Goal: Task Accomplishment & Management: Manage account settings

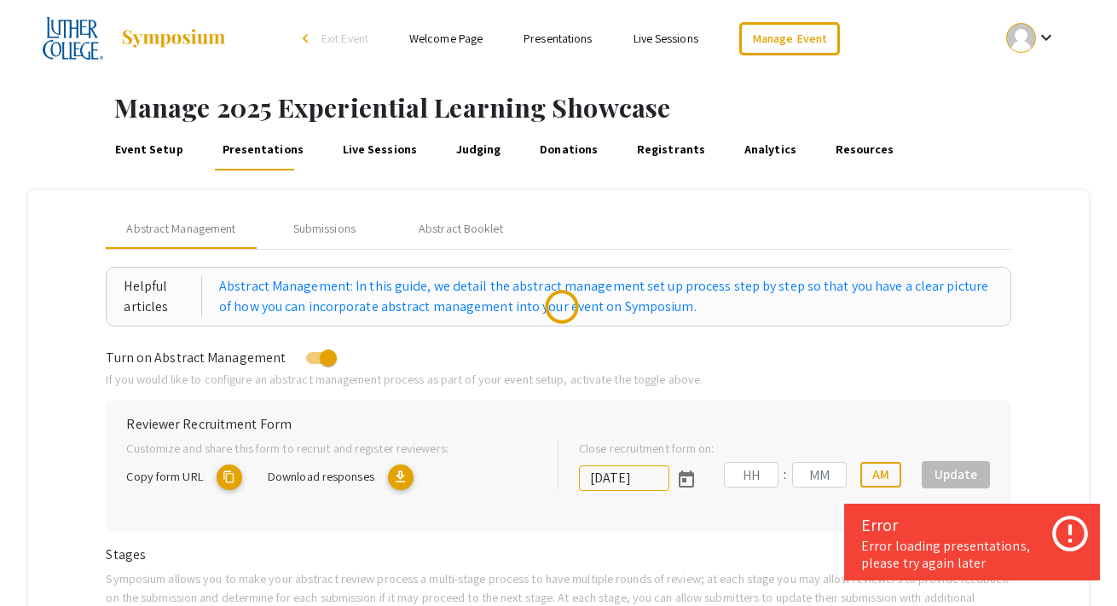
click at [151, 149] on link "Event Setup" at bounding box center [149, 150] width 74 height 41
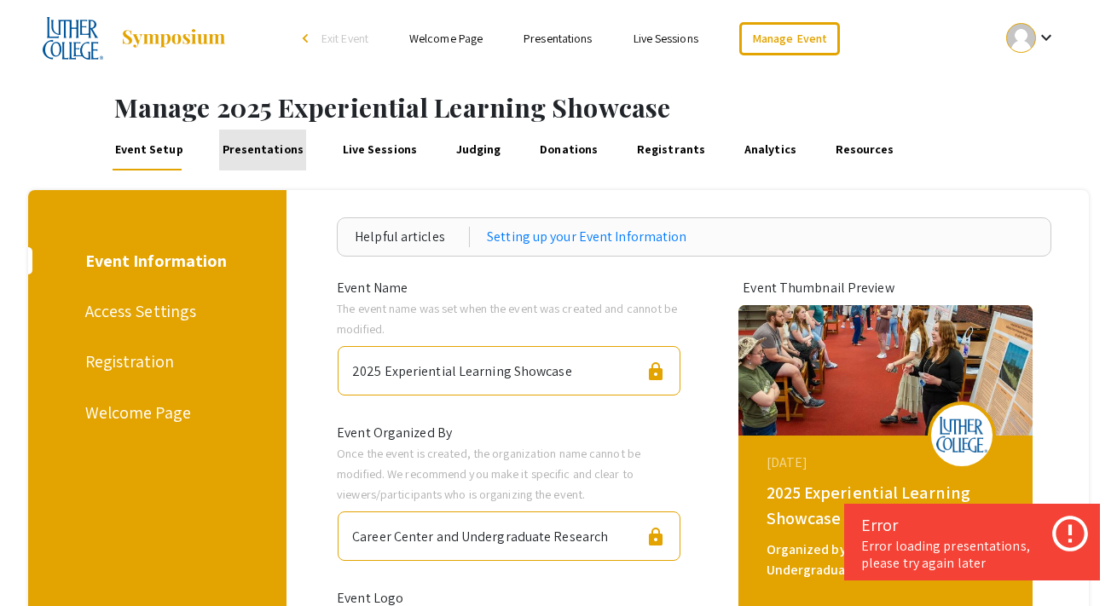
click at [258, 147] on link "Presentations" at bounding box center [262, 150] width 87 height 41
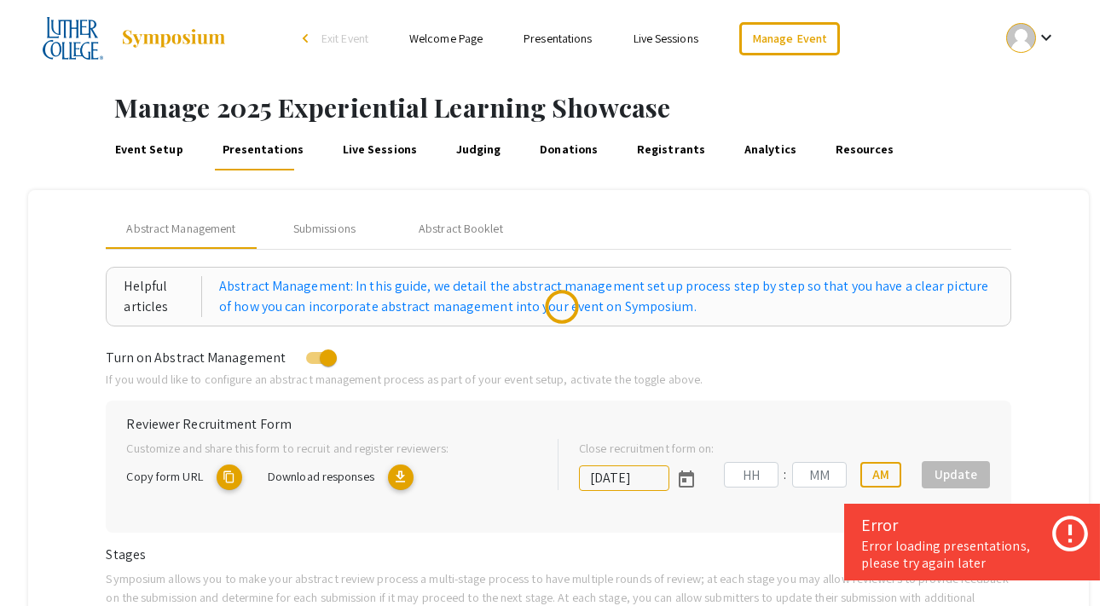
type input "[DATE]"
type input "11"
type input "59"
